Goal: Task Accomplishment & Management: Complete application form

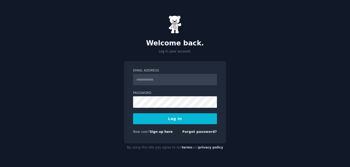
click at [165, 81] on input "Email Address" at bounding box center [175, 79] width 84 height 11
type input "**********"
click at [176, 120] on button "Log In" at bounding box center [175, 118] width 84 height 11
click at [160, 117] on button "Log In" at bounding box center [175, 118] width 84 height 11
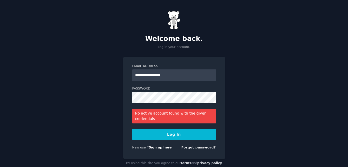
click at [154, 148] on link "Sign up here" at bounding box center [160, 147] width 23 height 4
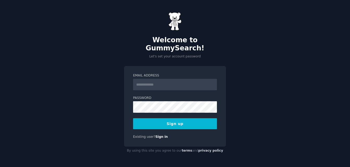
click at [158, 83] on input "Email Address" at bounding box center [175, 84] width 84 height 11
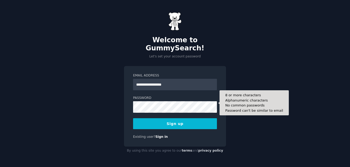
type input "**********"
click at [133, 118] on button "Sign up" at bounding box center [175, 123] width 84 height 11
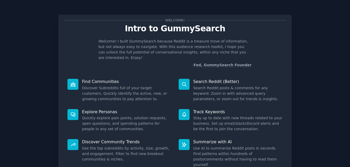
scroll to position [26, 0]
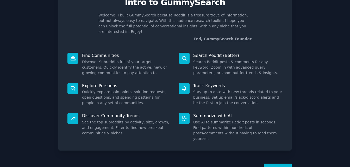
click at [220, 65] on dd "Search Reddit posts & comments for any keyword. Zoom in with advanced query par…" at bounding box center [237, 67] width 89 height 16
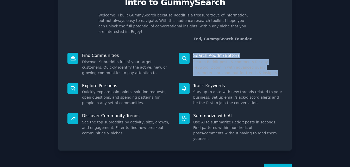
drag, startPoint x: 228, startPoint y: 68, endPoint x: 190, endPoint y: 53, distance: 40.6
click at [190, 53] on div "Search Reddit (Better) Search Reddit posts & comments for any keyword. Zoom in …" at bounding box center [230, 64] width 111 height 30
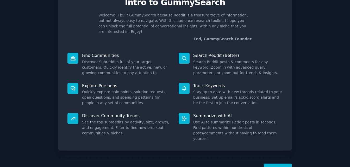
click at [80, 53] on dt "Find Communities" at bounding box center [119, 55] width 104 height 5
click at [86, 53] on p "Find Communities" at bounding box center [126, 55] width 89 height 5
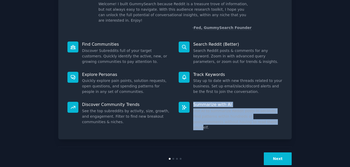
drag, startPoint x: 234, startPoint y: 116, endPoint x: 188, endPoint y: 98, distance: 49.3
click at [188, 98] on div "Summarize with AI Use AI to summarize Reddit posts in seconds. Find patterns wi…" at bounding box center [230, 116] width 111 height 36
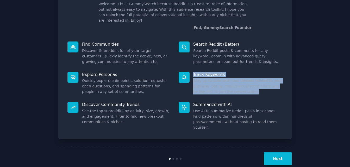
drag, startPoint x: 241, startPoint y: 85, endPoint x: 191, endPoint y: 71, distance: 52.3
click at [191, 71] on div "Track Keywords Stay up to date with new threads related to your business. Set u…" at bounding box center [230, 83] width 111 height 30
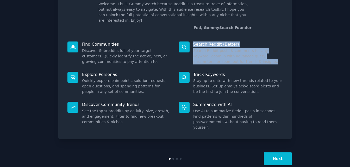
drag, startPoint x: 226, startPoint y: 60, endPoint x: 185, endPoint y: 44, distance: 43.1
click at [185, 44] on div "Search Reddit (Better) Search Reddit posts & comments for any keyword. Zoom in …" at bounding box center [230, 53] width 111 height 30
click at [277, 152] on button "Next" at bounding box center [278, 158] width 28 height 13
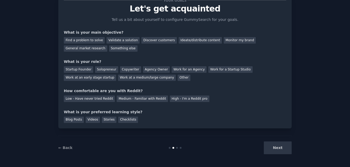
click at [277, 145] on div "Next" at bounding box center [253, 147] width 78 height 13
click at [279, 147] on div "Next" at bounding box center [253, 147] width 78 height 13
click at [93, 123] on div "Your goals Let's get acquainted Tell us a bit about yourself to configure Gummy…" at bounding box center [174, 61] width 233 height 133
click at [118, 116] on div "Blog Posts Videos Stories Checklists" at bounding box center [175, 118] width 222 height 8
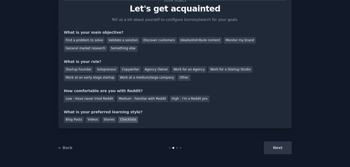
click at [120, 118] on div "Checklists" at bounding box center [128, 119] width 20 height 7
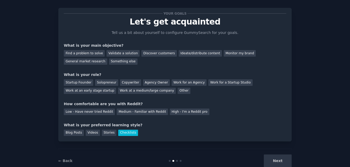
scroll to position [0, 0]
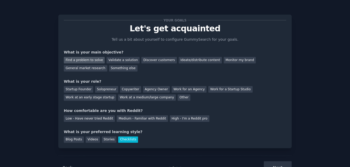
click at [89, 57] on div "Find a problem to solve" at bounding box center [84, 60] width 41 height 7
click at [123, 89] on div "Copywriter" at bounding box center [130, 89] width 21 height 7
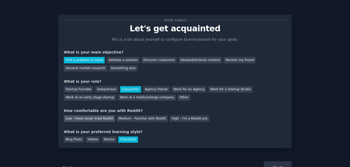
click at [69, 116] on div "Low - Have never tried Reddit" at bounding box center [89, 118] width 51 height 7
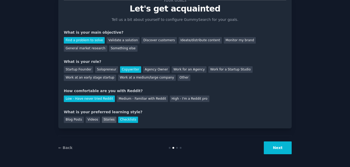
click at [106, 120] on div "Stories" at bounding box center [109, 119] width 15 height 7
click at [272, 143] on button "Next" at bounding box center [278, 147] width 28 height 13
